Goal: Transaction & Acquisition: Purchase product/service

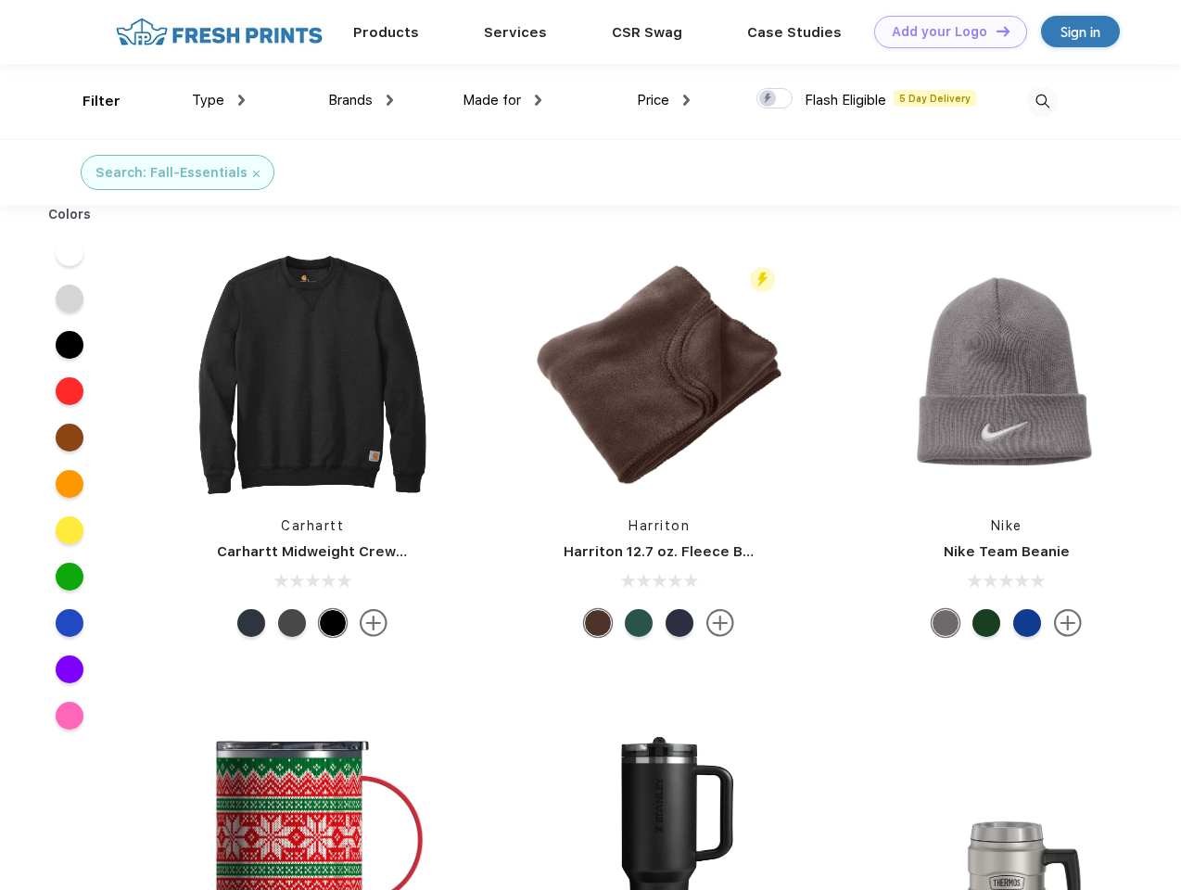
scroll to position [1, 0]
click at [944, 32] on link "Add your Logo Design Tool" at bounding box center [950, 32] width 153 height 32
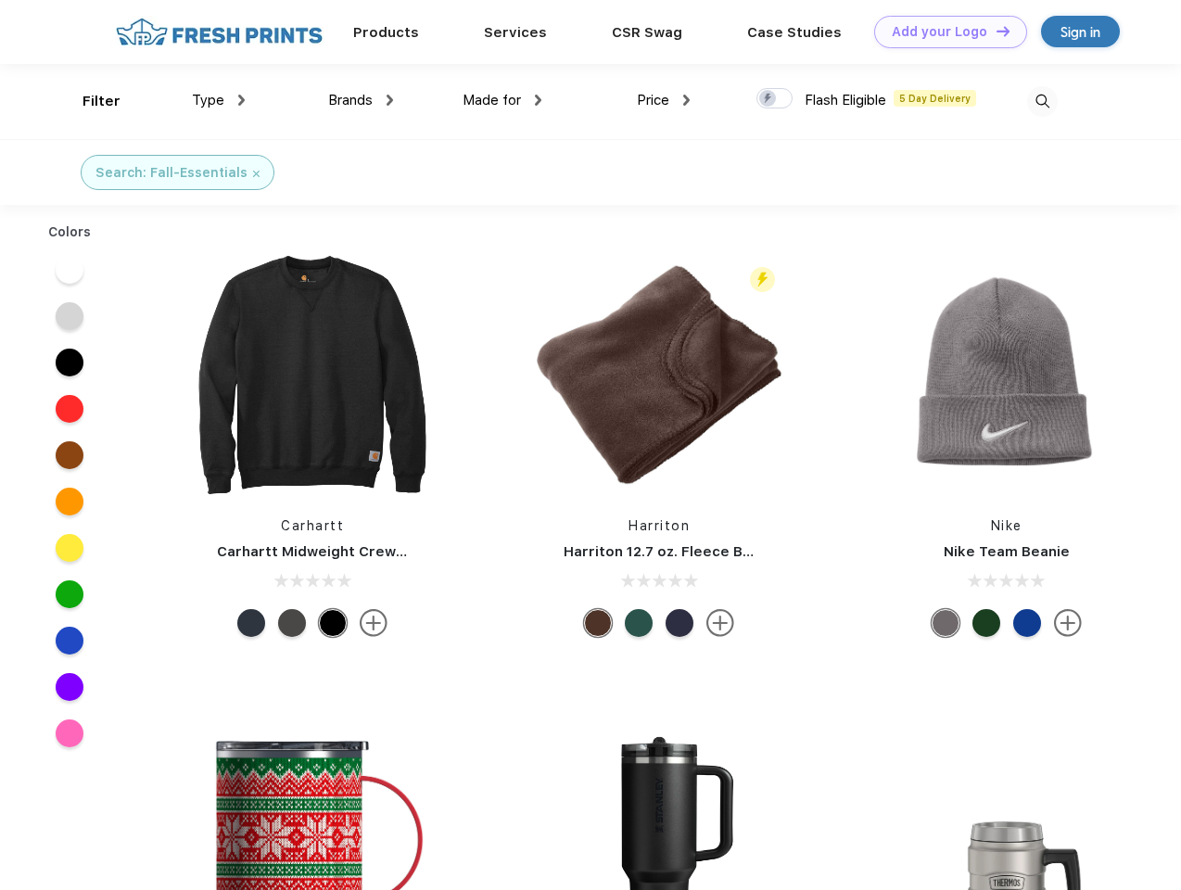
click at [0, 0] on div "Design Tool" at bounding box center [0, 0] width 0 height 0
click at [995, 31] on link "Add your Logo Design Tool" at bounding box center [950, 32] width 153 height 32
click at [89, 101] on div "Filter" at bounding box center [101, 101] width 38 height 21
click at [219, 100] on span "Type" at bounding box center [208, 100] width 32 height 17
click at [361, 100] on span "Brands" at bounding box center [350, 100] width 44 height 17
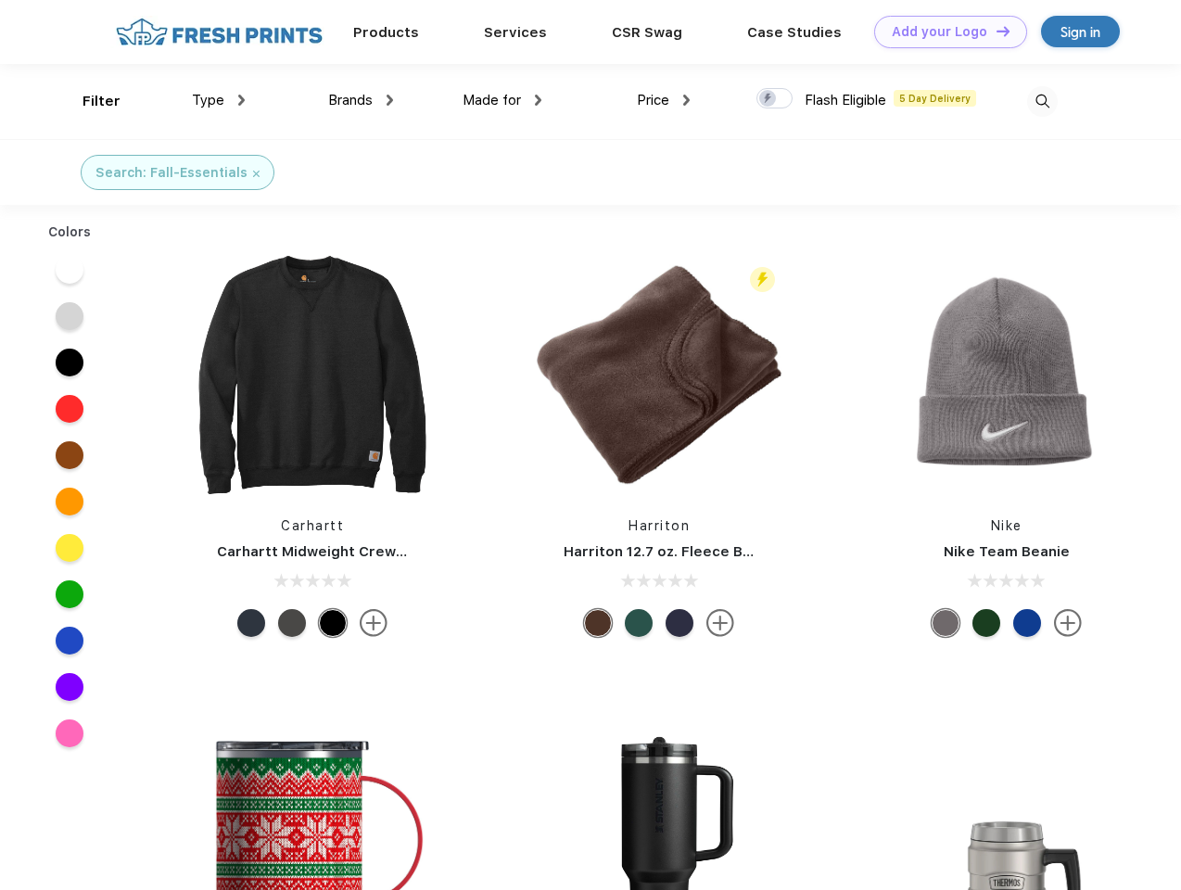
click at [502, 100] on span "Made for" at bounding box center [491, 100] width 58 height 17
click at [664, 100] on span "Price" at bounding box center [653, 100] width 32 height 17
click at [775, 99] on div at bounding box center [774, 98] width 36 height 20
click at [768, 99] on input "checkbox" at bounding box center [762, 93] width 12 height 12
click at [1042, 101] on img at bounding box center [1042, 101] width 31 height 31
